Goal: Navigation & Orientation: Find specific page/section

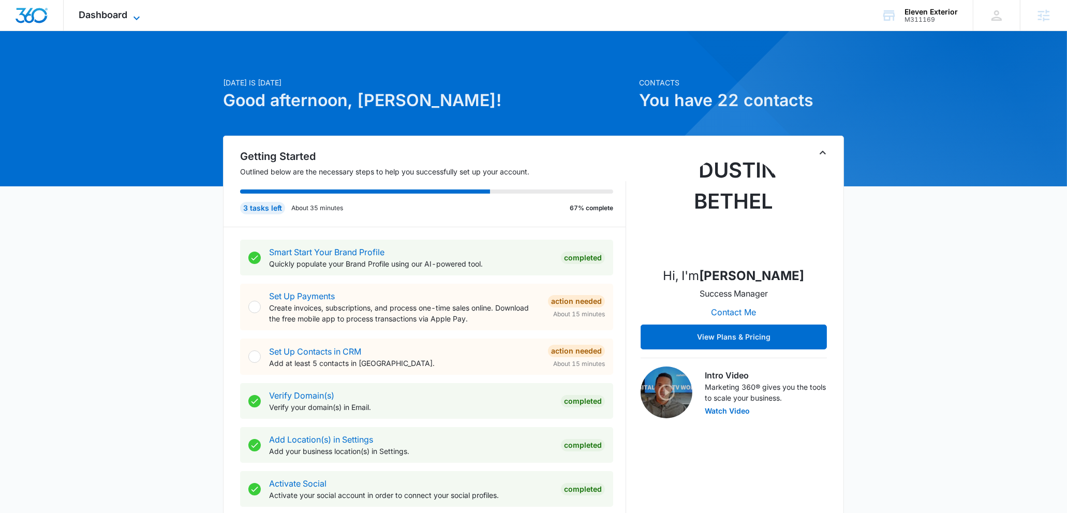
click at [123, 18] on span "Dashboard" at bounding box center [103, 14] width 49 height 11
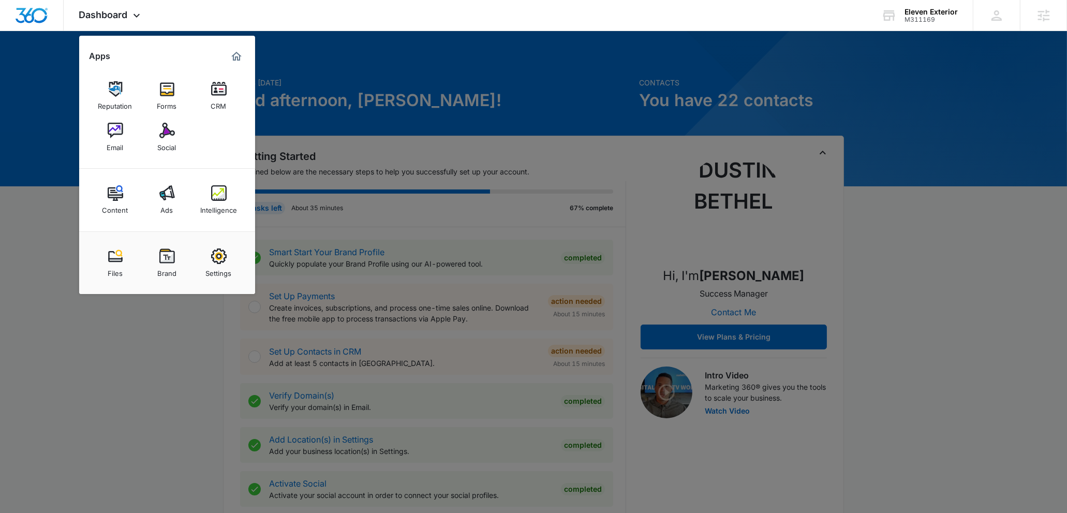
click at [166, 127] on img at bounding box center [167, 131] width 16 height 16
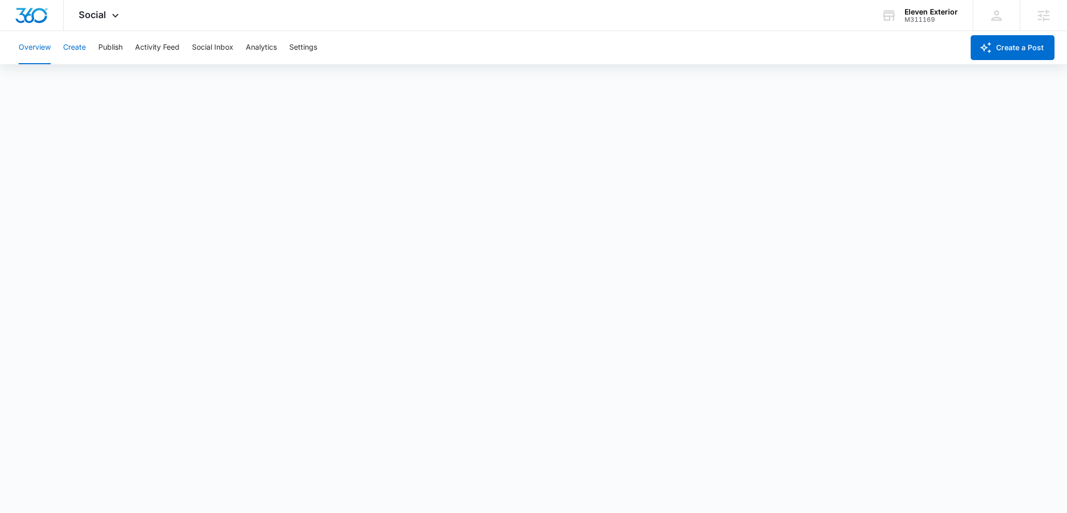
click at [77, 42] on button "Create" at bounding box center [74, 47] width 23 height 33
click at [108, 71] on button "Approvals" at bounding box center [101, 79] width 35 height 29
click at [112, 53] on button "Publish" at bounding box center [110, 47] width 24 height 33
click at [107, 70] on div "Calendar Schedules" at bounding box center [533, 79] width 1043 height 29
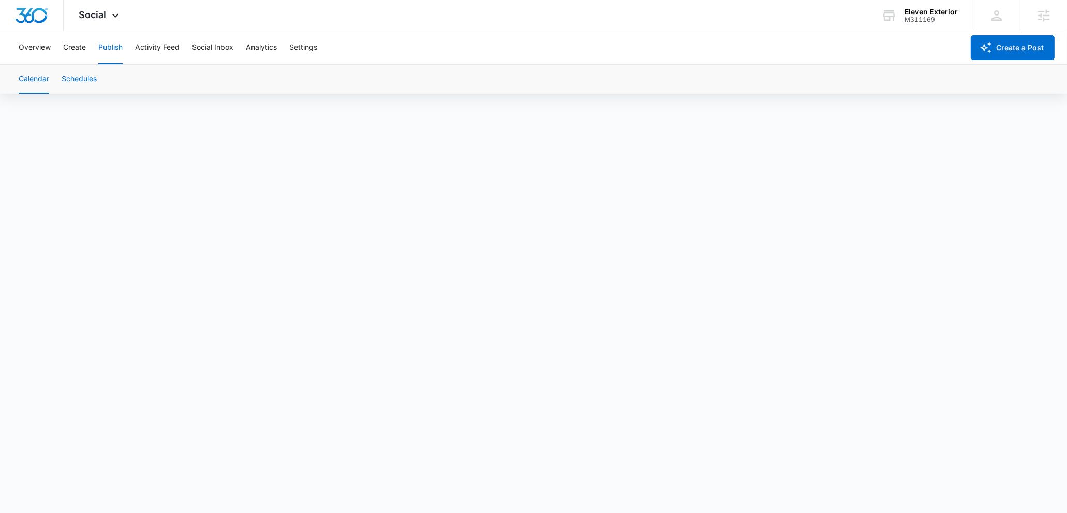
click at [87, 77] on button "Schedules" at bounding box center [79, 79] width 35 height 29
click at [87, 49] on div "Overview Create Publish Activity Feed Social Inbox Analytics Settings" at bounding box center [487, 47] width 951 height 33
click at [76, 49] on button "Create" at bounding box center [74, 47] width 23 height 33
click at [93, 80] on button "Approvals" at bounding box center [101, 79] width 35 height 29
